Goal: Book appointment/travel/reservation

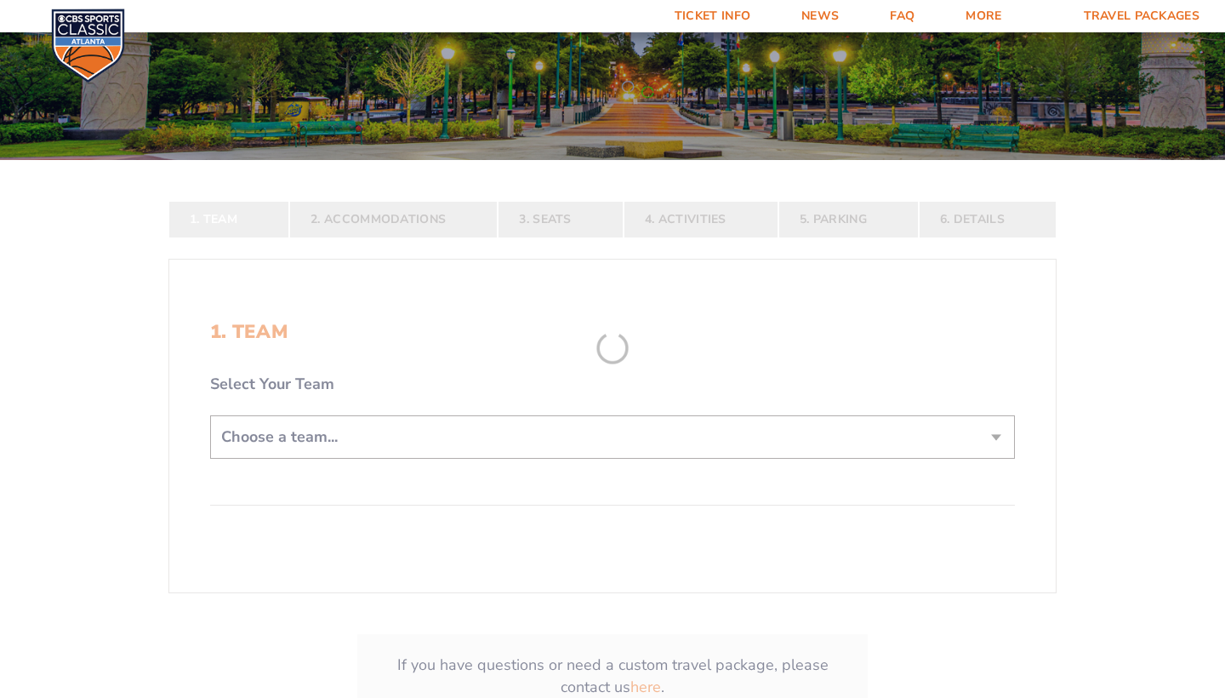
scroll to position [275, 0]
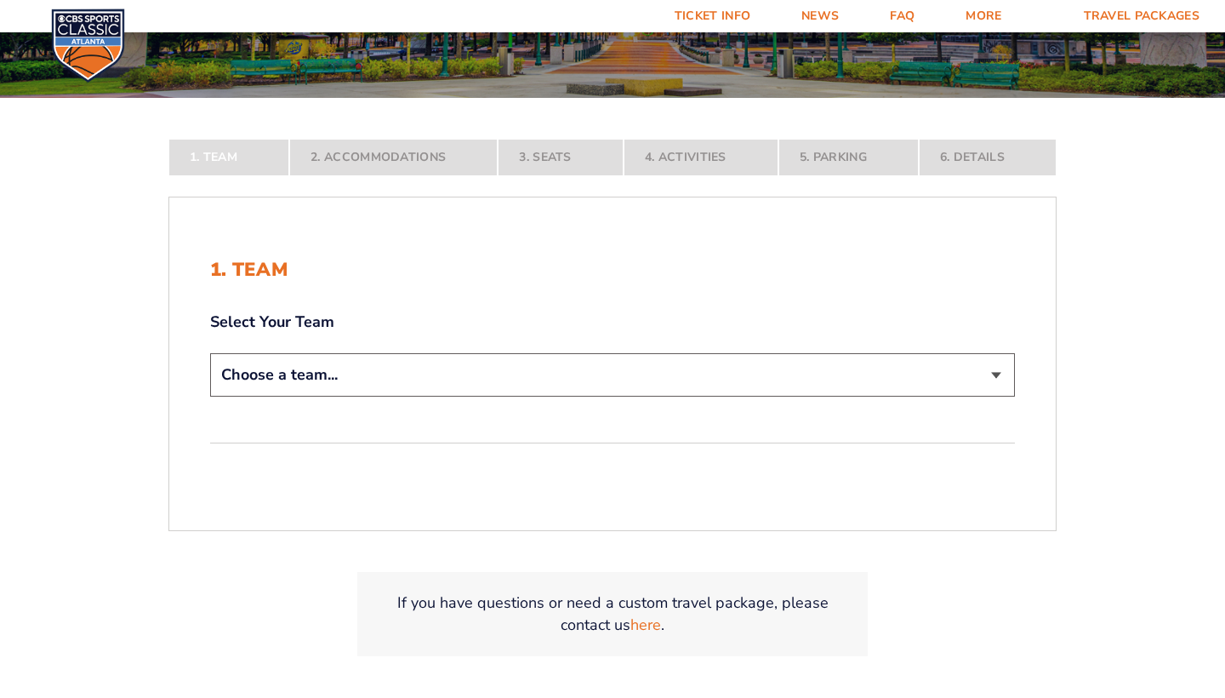
select select "12756"
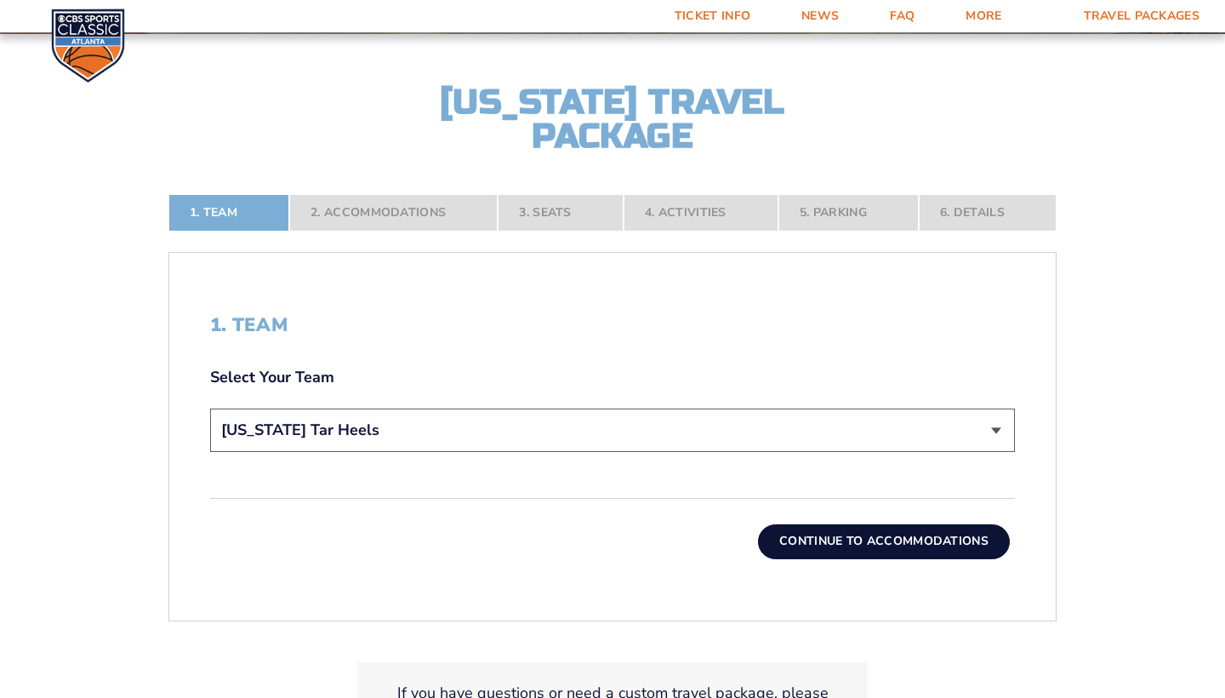
scroll to position [359, 0]
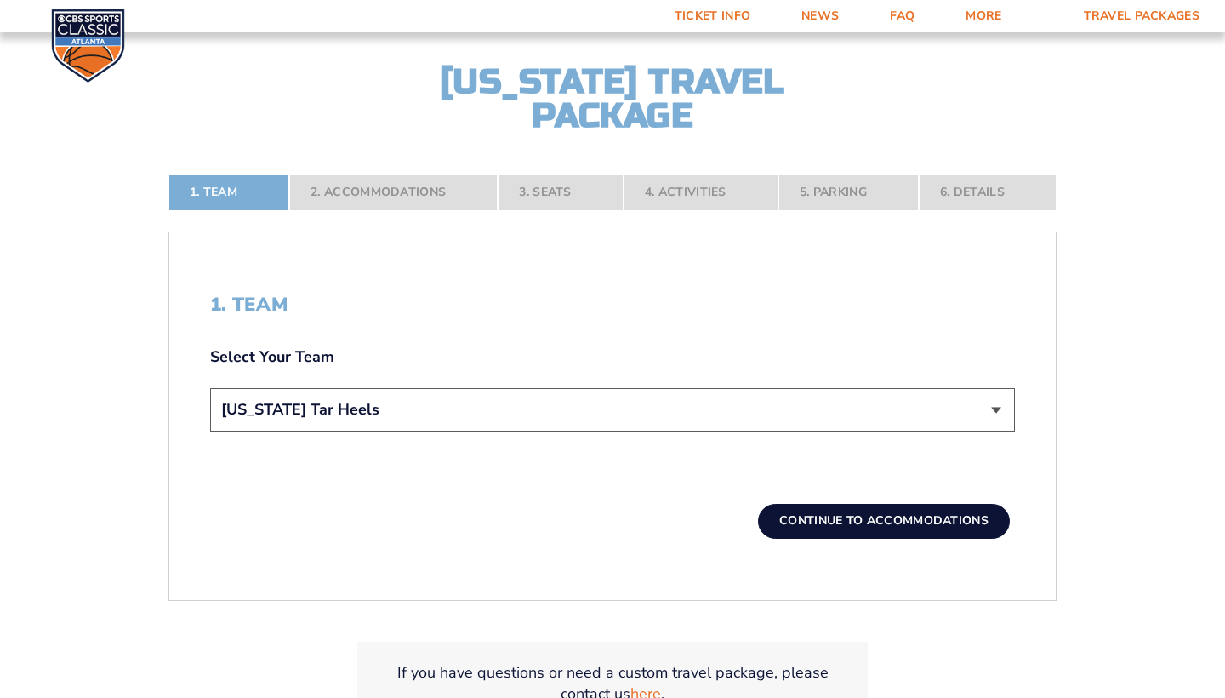
click at [851, 517] on button "Continue To Accommodations" at bounding box center [884, 521] width 252 height 34
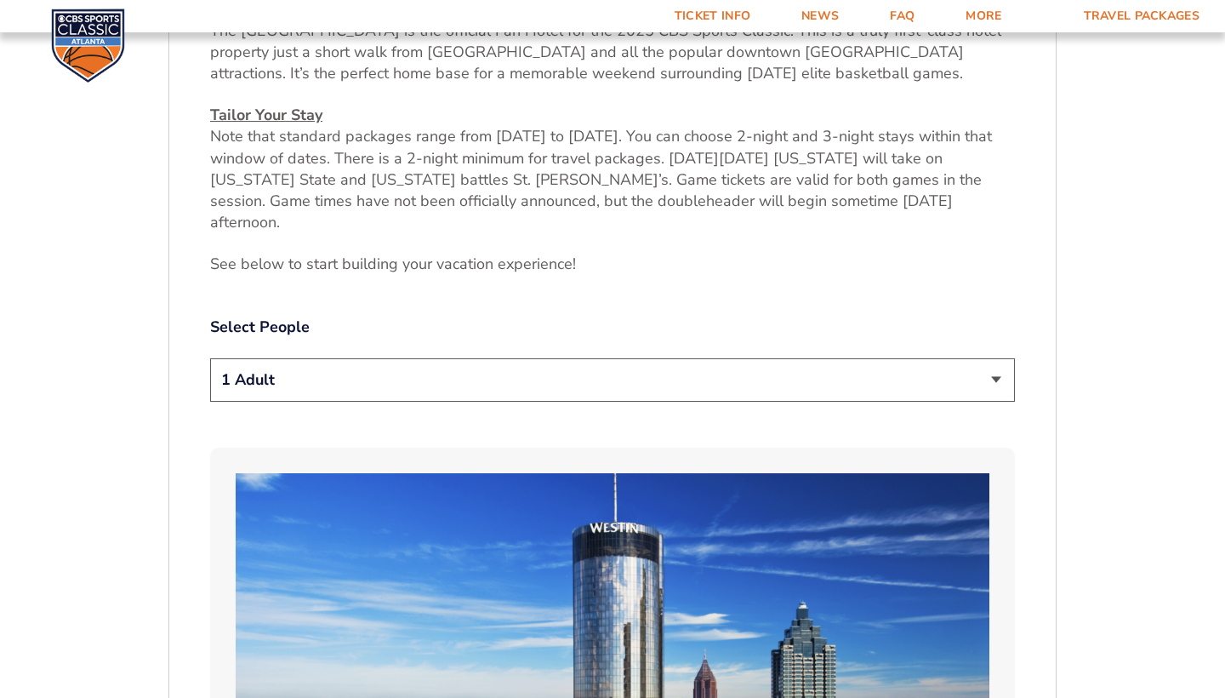
scroll to position [771, 0]
select select "2 Adults"
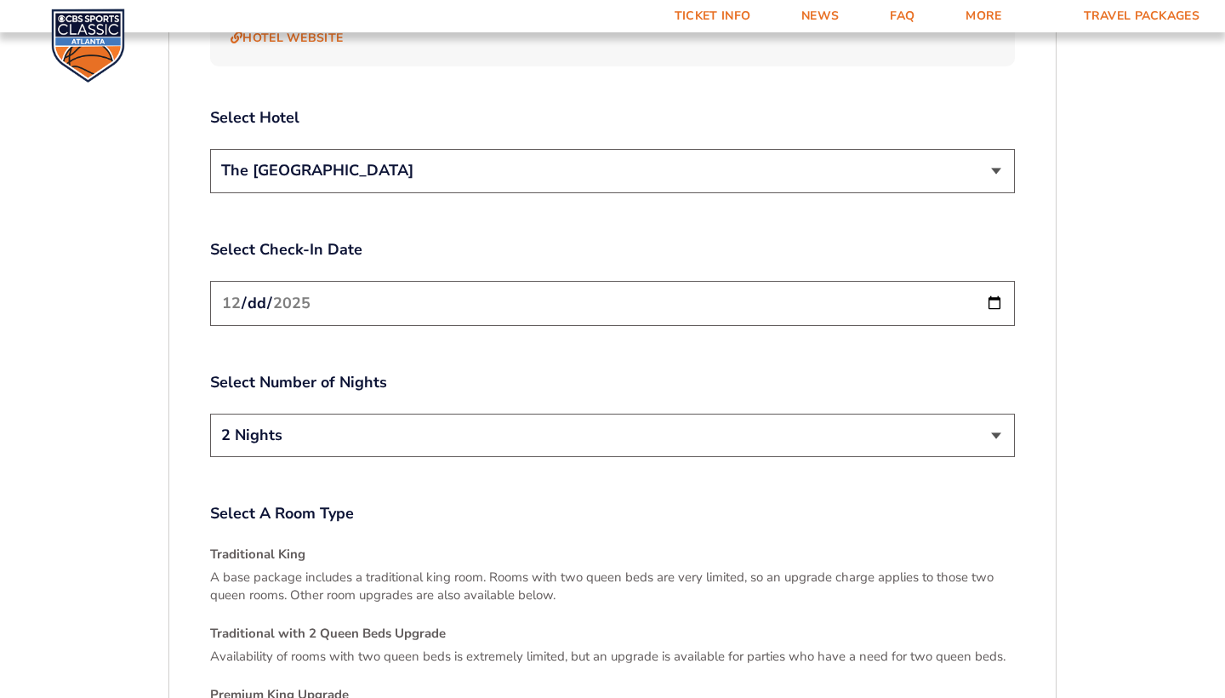
scroll to position [2072, 0]
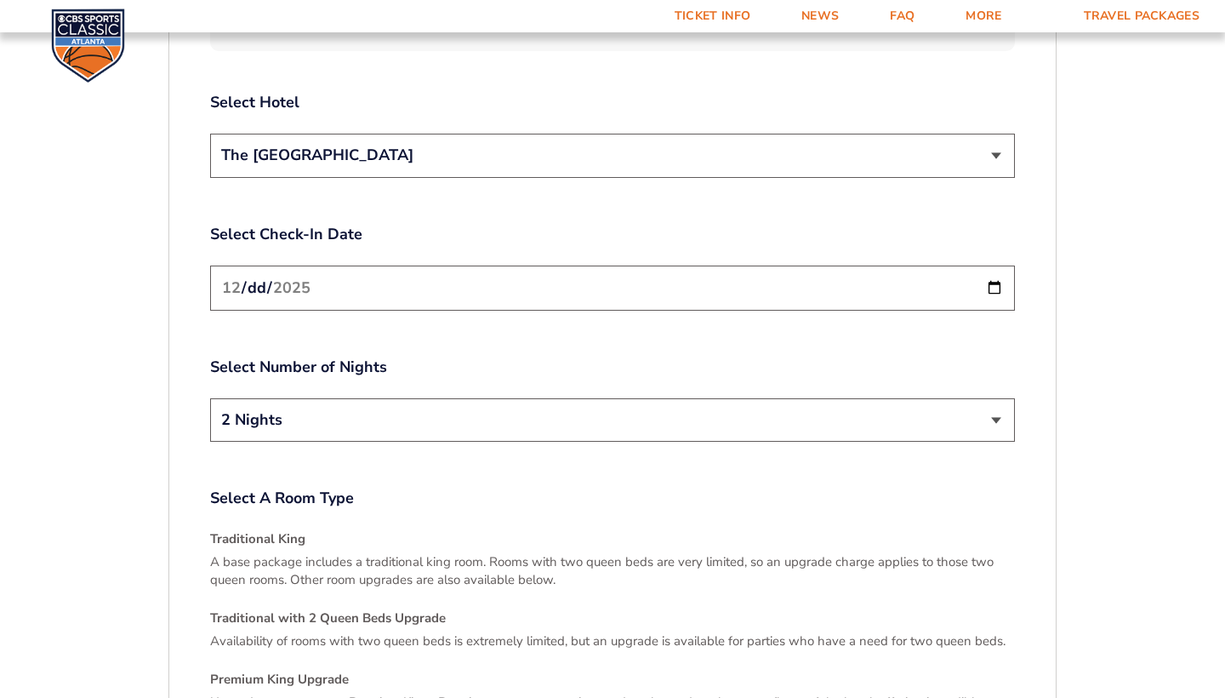
click at [943, 265] on input "[DATE]" at bounding box center [612, 287] width 805 height 45
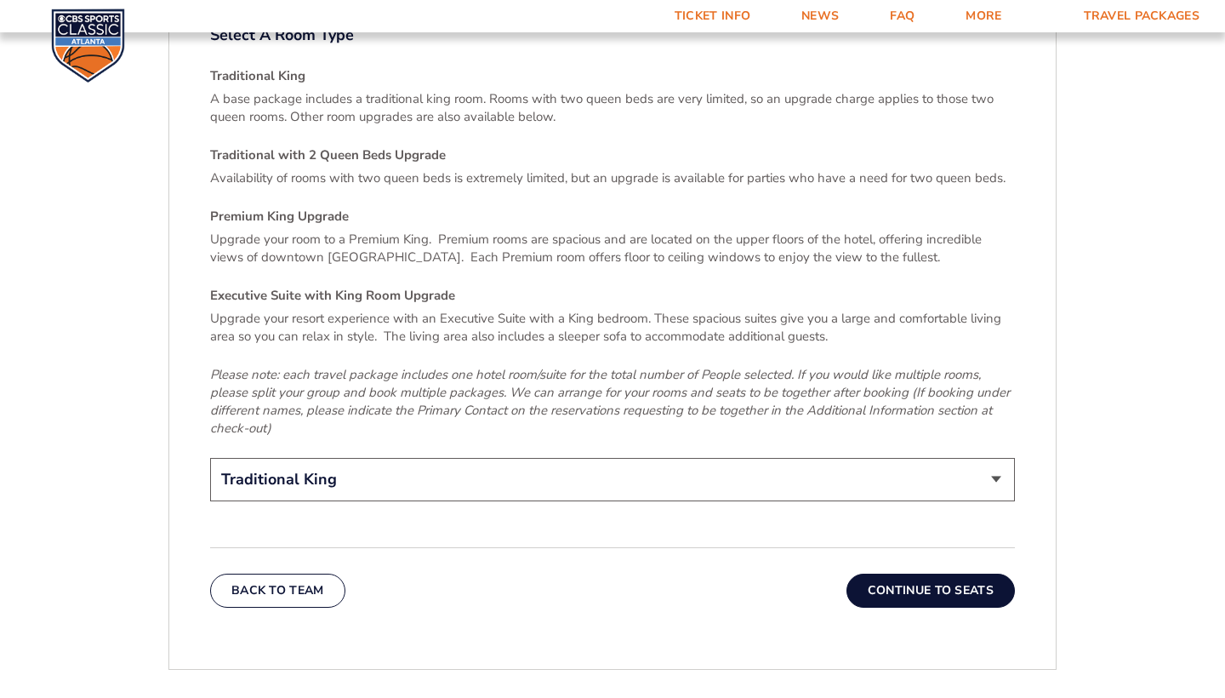
scroll to position [2465, 0]
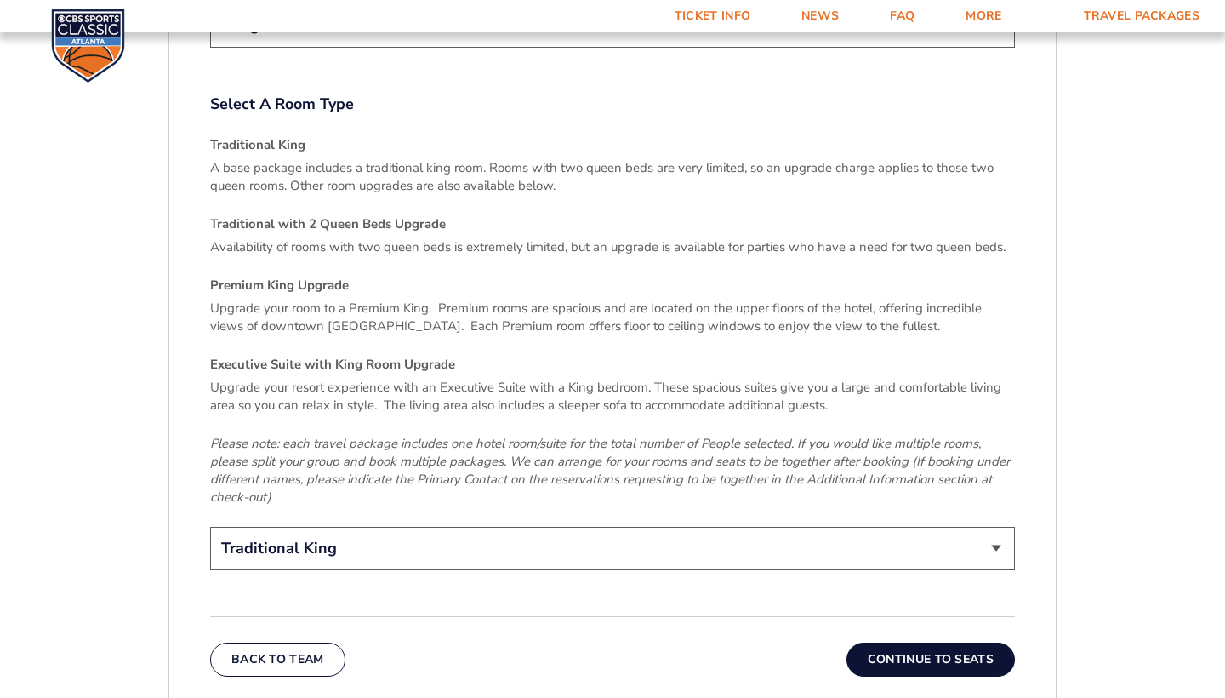
click at [910, 642] on button "Continue To Seats" at bounding box center [930, 659] width 168 height 34
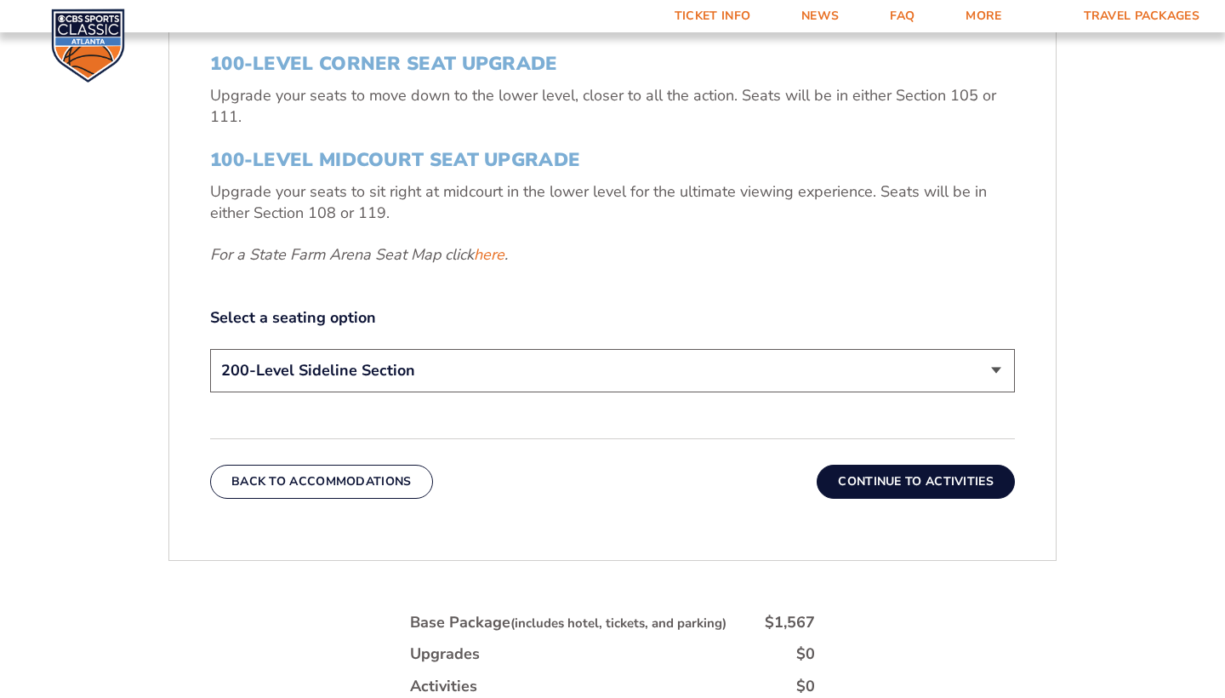
scroll to position [772, 0]
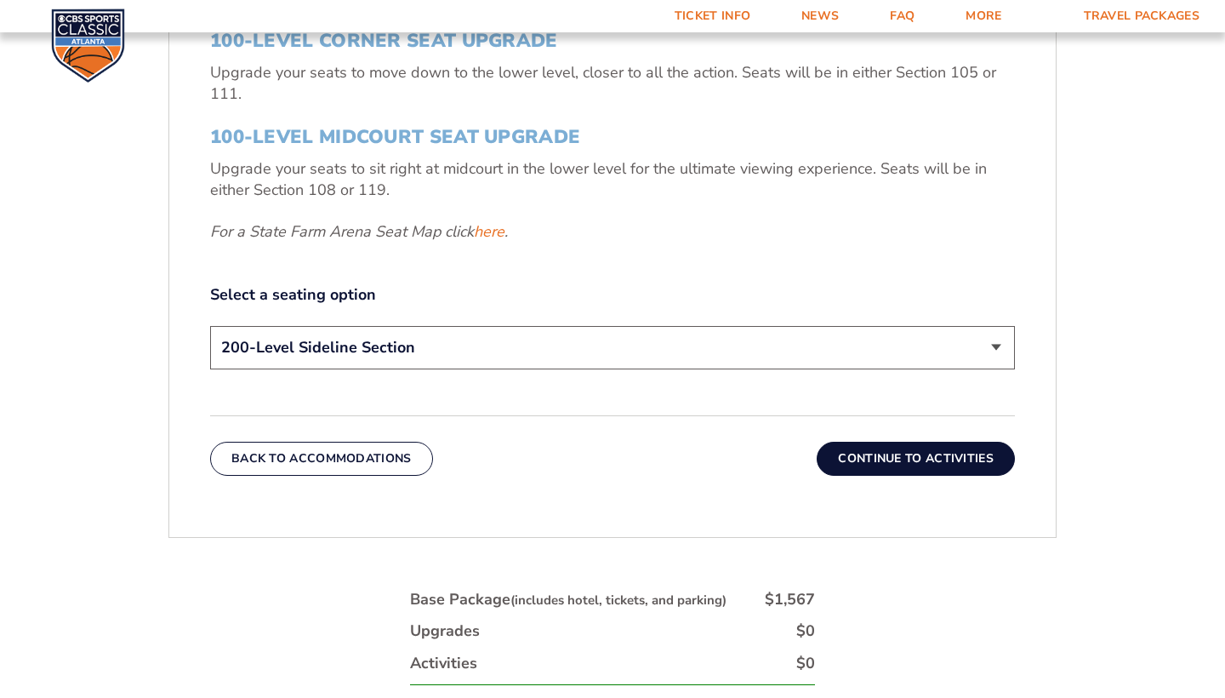
click at [894, 447] on button "Continue To Activities" at bounding box center [916, 459] width 198 height 34
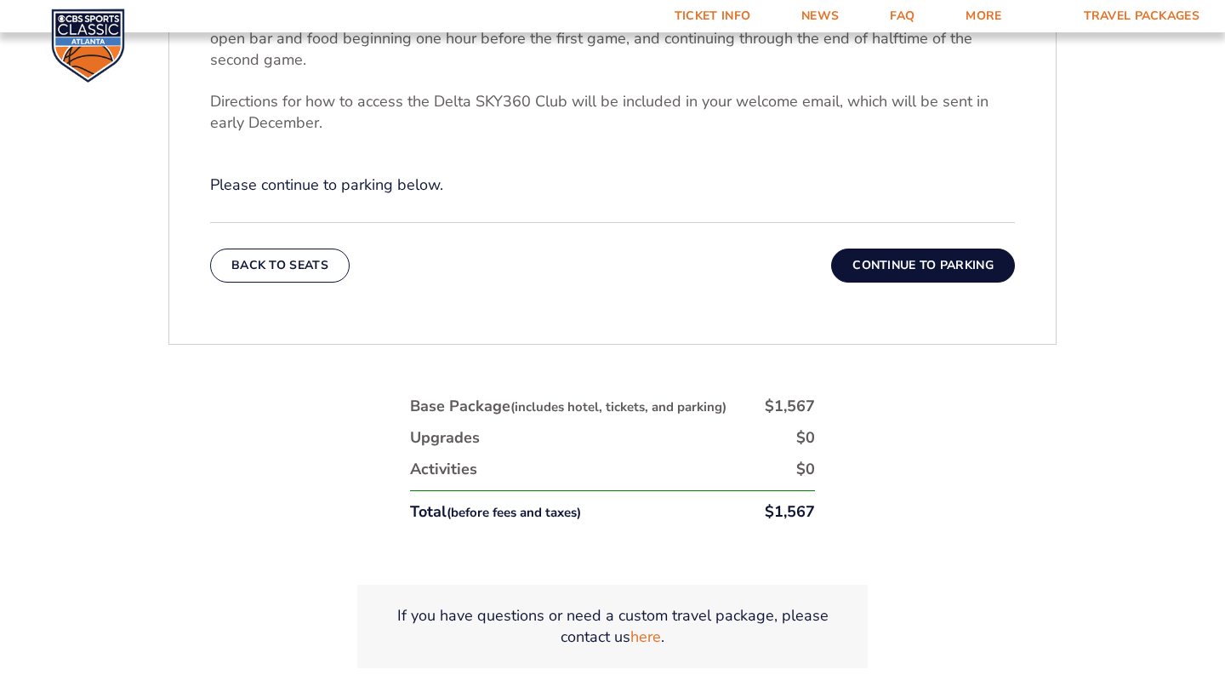
scroll to position [761, 0]
click at [884, 274] on button "Continue To Parking" at bounding box center [923, 266] width 184 height 34
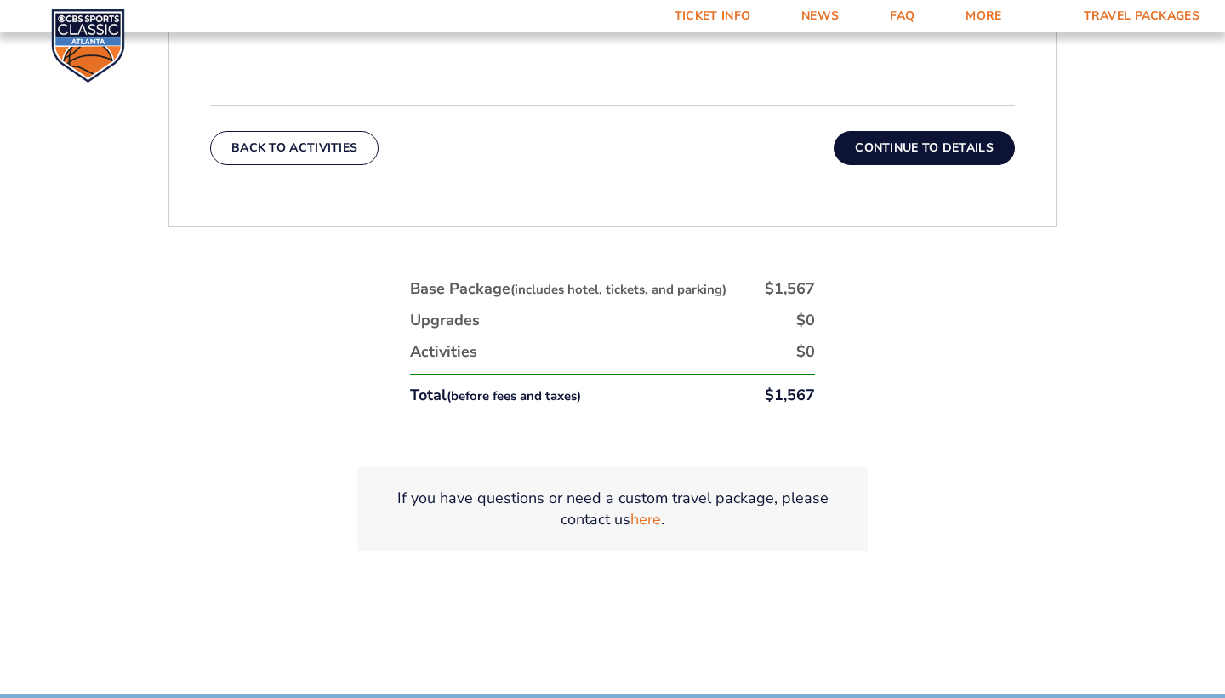
scroll to position [771, 0]
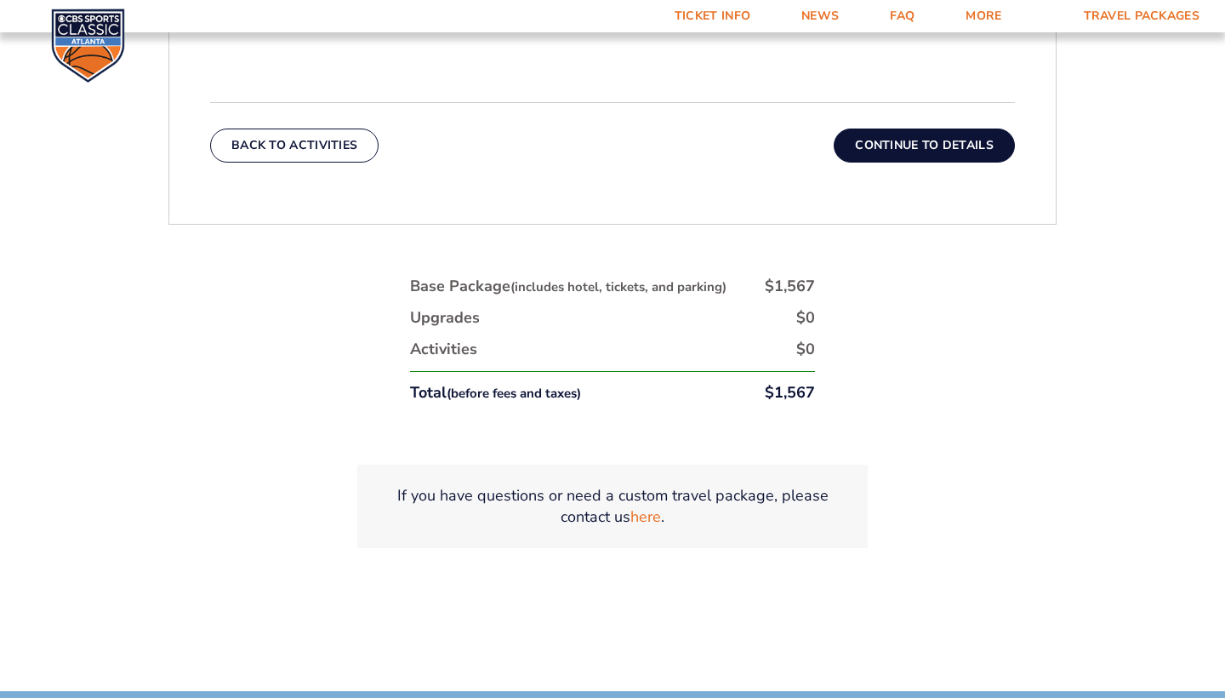
click at [922, 147] on button "Continue To Details" at bounding box center [924, 145] width 181 height 34
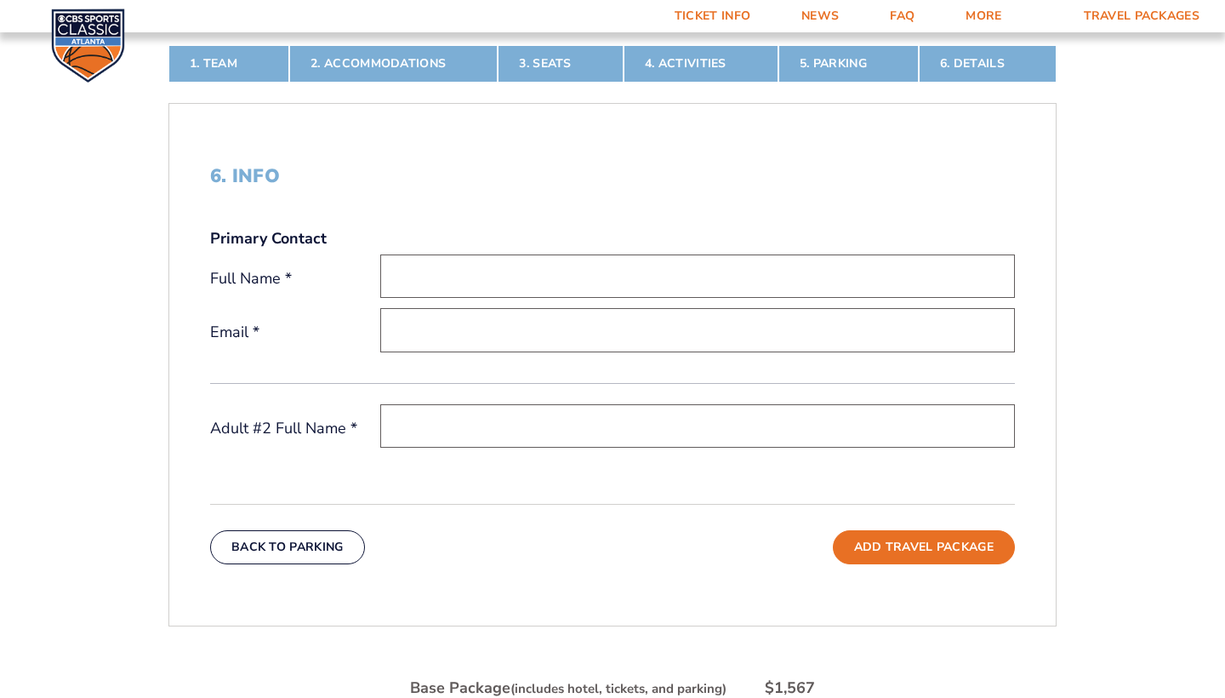
scroll to position [489, 0]
